Goal: Navigation & Orientation: Understand site structure

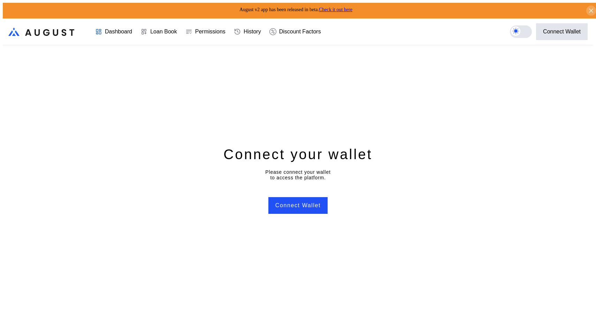
click at [146, 28] on div at bounding box center [146, 31] width 10 height 7
click at [95, 28] on icon at bounding box center [98, 31] width 7 height 7
click at [223, 29] on div "Permissions" at bounding box center [210, 32] width 30 height 6
click at [261, 29] on div "History" at bounding box center [252, 32] width 17 height 6
click at [306, 29] on div "Discount Factors" at bounding box center [300, 32] width 42 height 6
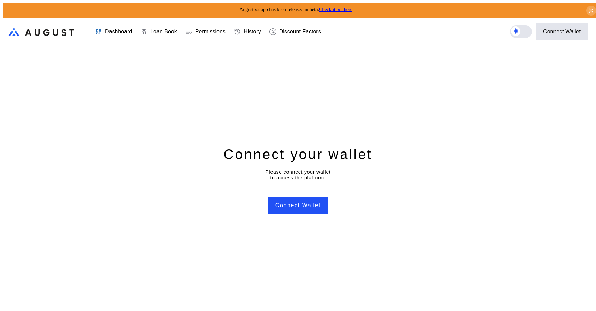
click at [274, 31] on icon at bounding box center [273, 31] width 7 height 7
click at [112, 19] on div "Dashboard" at bounding box center [113, 32] width 45 height 26
click at [136, 27] on div "Loan Book" at bounding box center [158, 32] width 45 height 26
click at [157, 29] on div "Loan Book" at bounding box center [163, 32] width 27 height 6
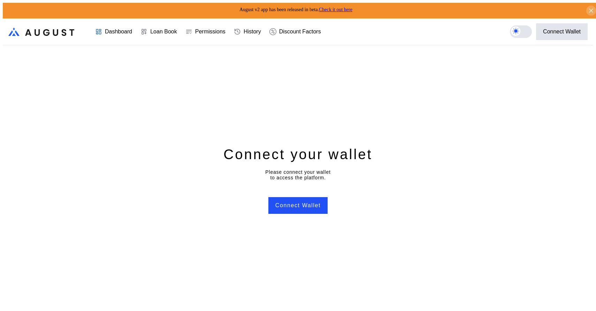
click at [157, 29] on div "Loan Book" at bounding box center [163, 32] width 27 height 6
click at [526, 31] on label at bounding box center [521, 31] width 22 height 12
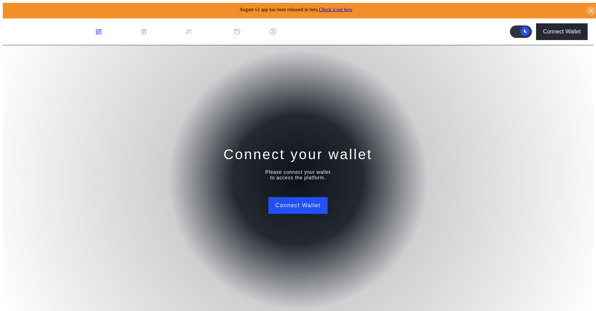
click at [521, 28] on label at bounding box center [521, 31] width 22 height 12
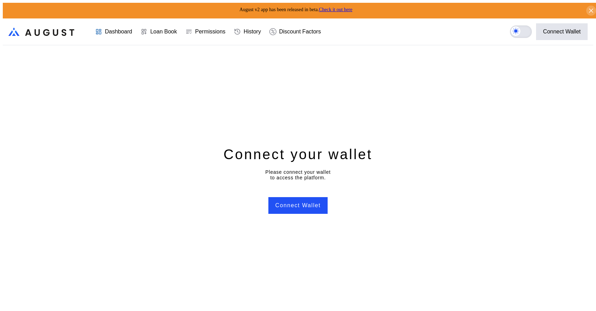
click at [527, 27] on label at bounding box center [521, 31] width 22 height 12
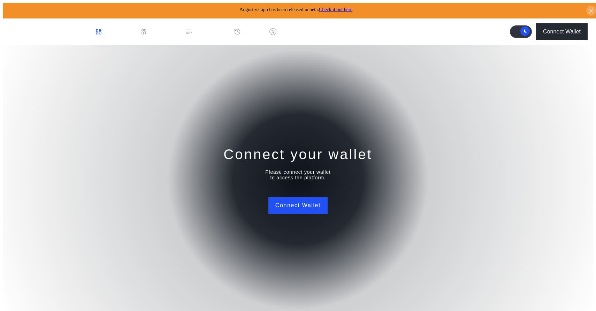
click at [527, 28] on rect at bounding box center [525, 31] width 7 height 7
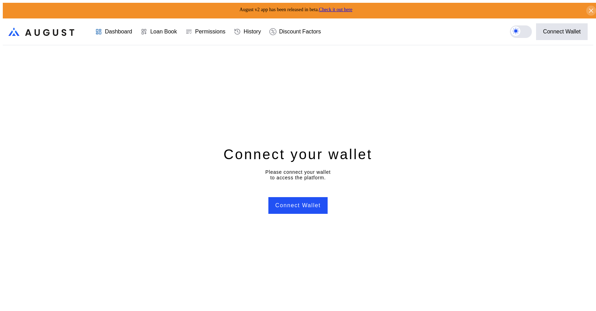
click at [60, 22] on div ".cls-1 { fill: url(#radial-gradient); } .cls-1, .cls-2 { stroke-width: 0px; } .…" at bounding box center [43, 32] width 71 height 20
click at [55, 31] on icon ".cls-1 { fill: url(#radial-gradient); } .cls-1, .cls-2 { stroke-width: 0px; } .…" at bounding box center [41, 32] width 66 height 8
